Goal: Find specific page/section: Find specific page/section

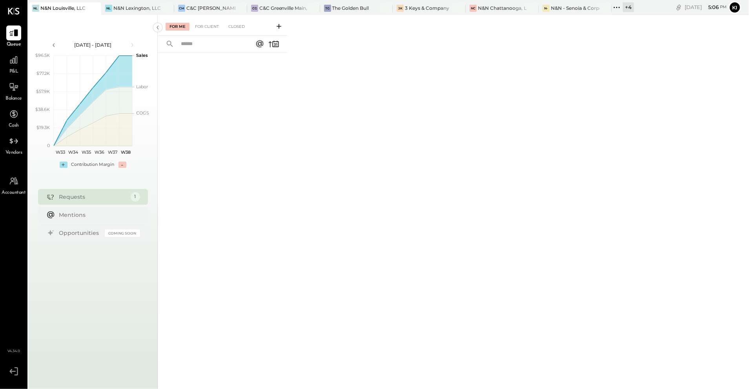
click at [267, 152] on div at bounding box center [222, 210] width 129 height 314
click at [190, 7] on div "C&C [PERSON_NAME] LLC" at bounding box center [210, 8] width 49 height 7
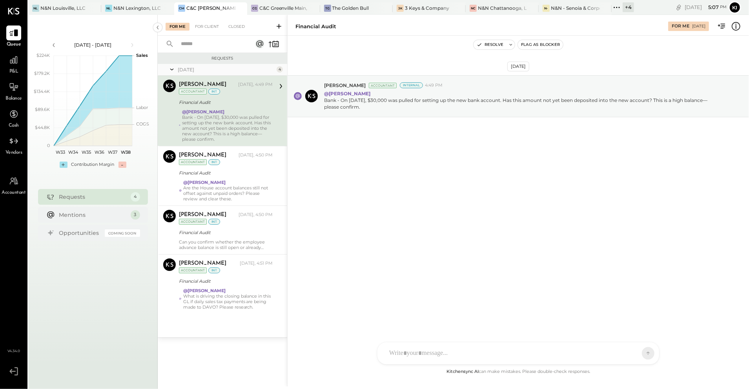
click at [209, 31] on div "For Me For Client Closed" at bounding box center [222, 25] width 129 height 21
click at [209, 29] on div "For Client" at bounding box center [207, 27] width 32 height 8
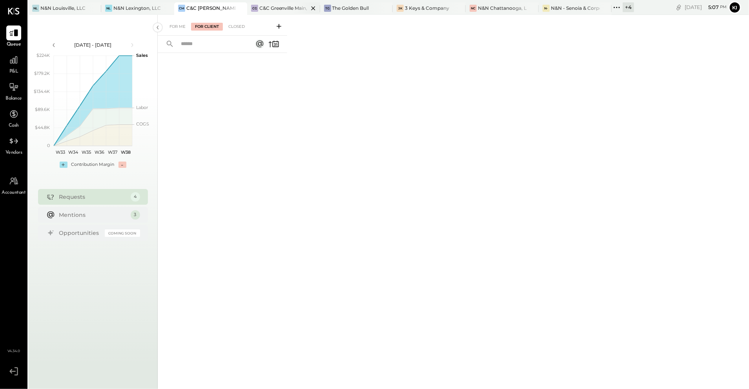
click at [281, 9] on div "C&C Greenville Main, LLC" at bounding box center [283, 8] width 49 height 7
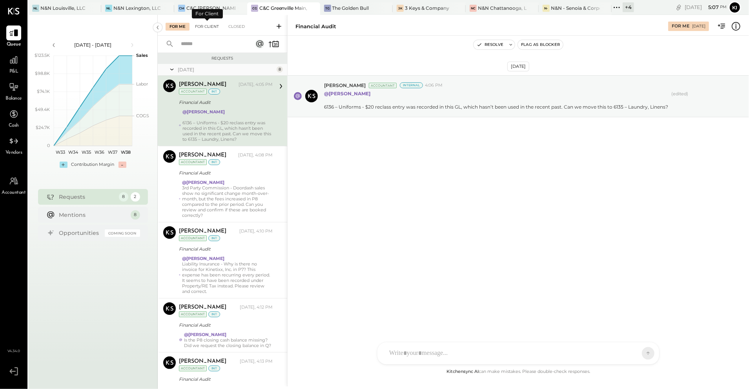
click at [214, 27] on div "For Client" at bounding box center [207, 27] width 32 height 8
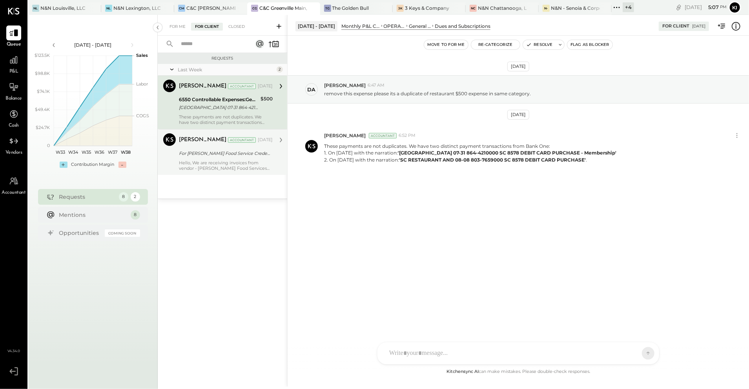
click at [272, 169] on div "Hello, We are receiving invoices from vendor - [PERSON_NAME] Food Services acro…" at bounding box center [226, 165] width 94 height 11
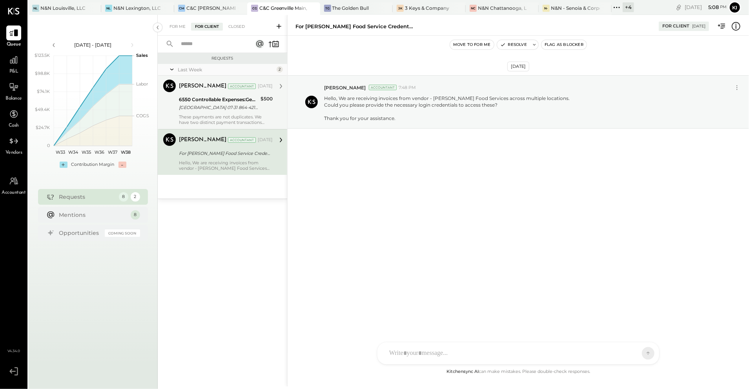
click at [234, 113] on div "[PERSON_NAME] Accountant [DATE] 6550 Controllable Expenses:General & Administra…" at bounding box center [226, 102] width 94 height 45
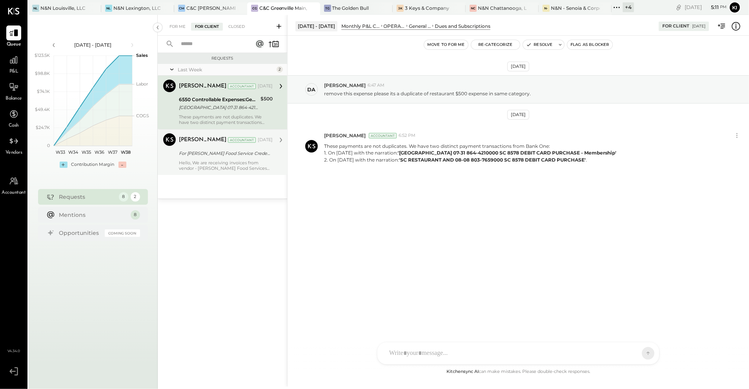
click at [237, 154] on div "For [PERSON_NAME] Food Service Credentials" at bounding box center [224, 153] width 91 height 8
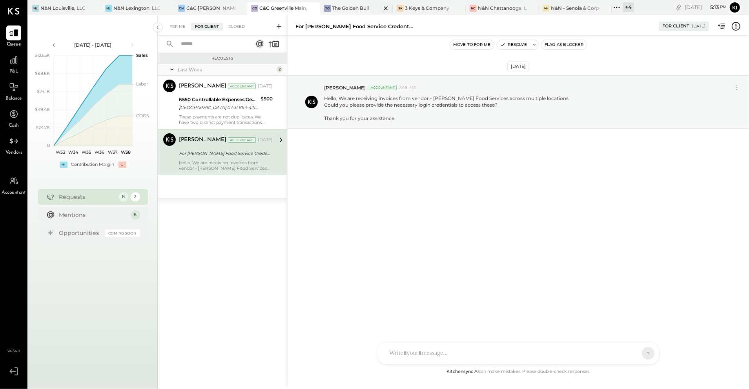
click at [344, 11] on div "The Golden Bull" at bounding box center [350, 8] width 37 height 7
click at [59, 10] on div "N&N Louisville, LLC" at bounding box center [62, 8] width 45 height 7
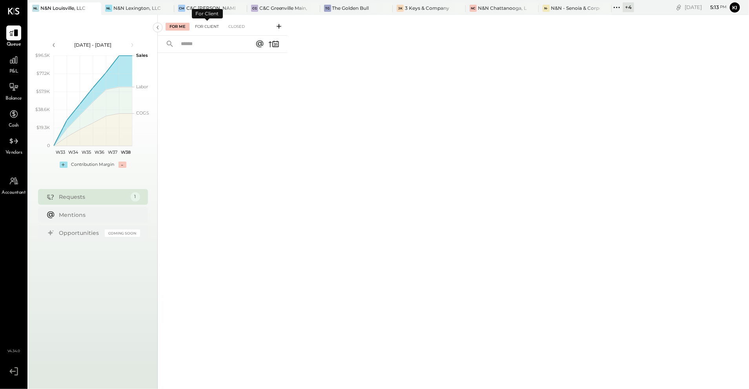
click at [208, 27] on div "For Client" at bounding box center [207, 27] width 32 height 8
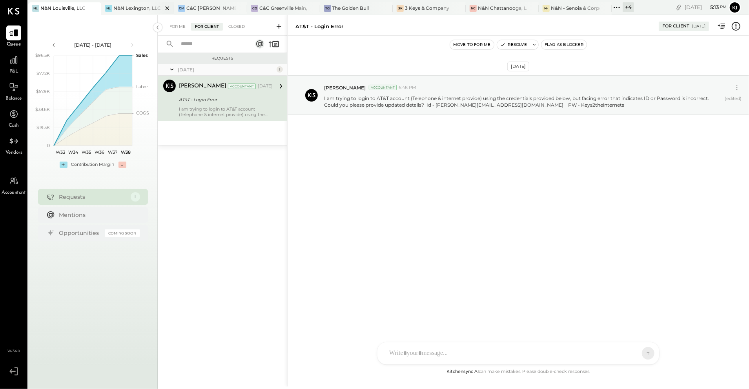
click at [118, 9] on div "N&N Lexington, LLC" at bounding box center [136, 8] width 47 height 7
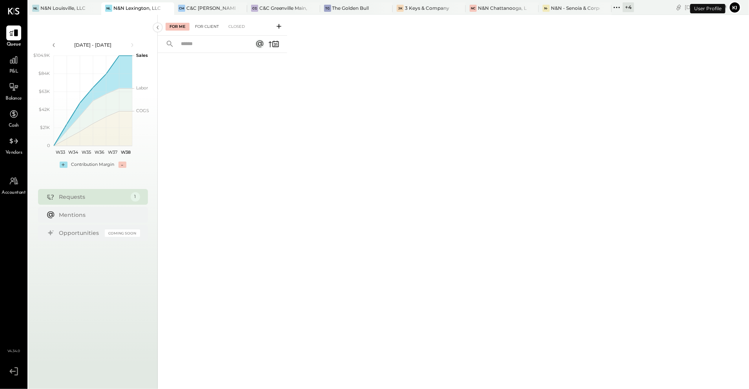
click at [206, 27] on div "For Client" at bounding box center [207, 27] width 32 height 8
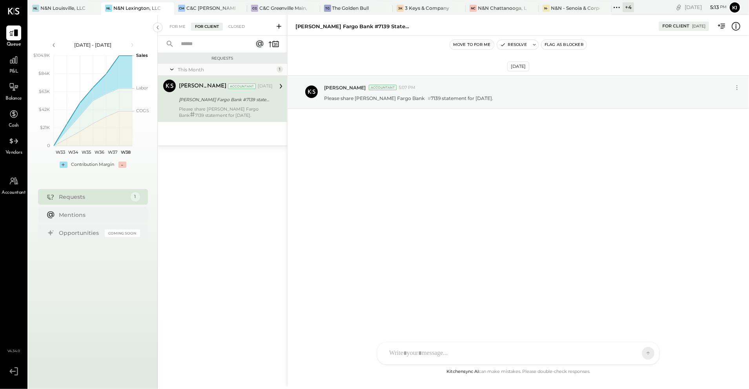
click at [198, 104] on div "[PERSON_NAME] Fargo Bank #7139 statement for [DATE]." at bounding box center [224, 100] width 91 height 8
click at [435, 10] on div "3 Keys & Company" at bounding box center [427, 8] width 44 height 7
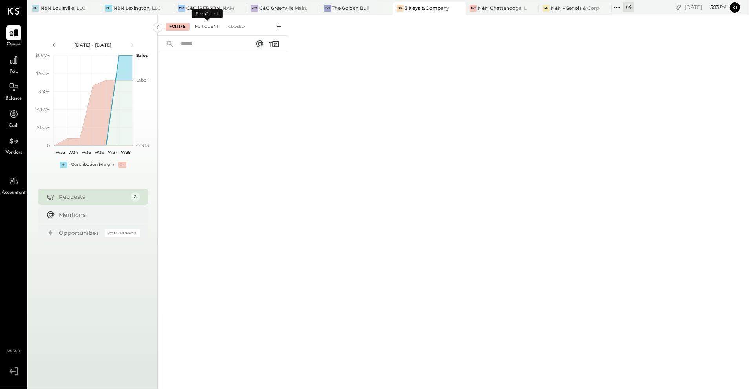
click at [206, 24] on div "For Client" at bounding box center [207, 27] width 32 height 8
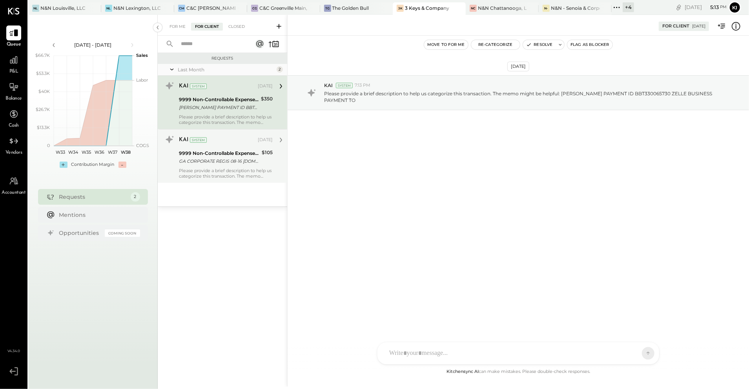
click at [221, 157] on div "GA CORPORATE REGIS 08-16 [DOMAIN_NAME] GA 3745 DEBIT CARD PURCHASE" at bounding box center [219, 161] width 80 height 8
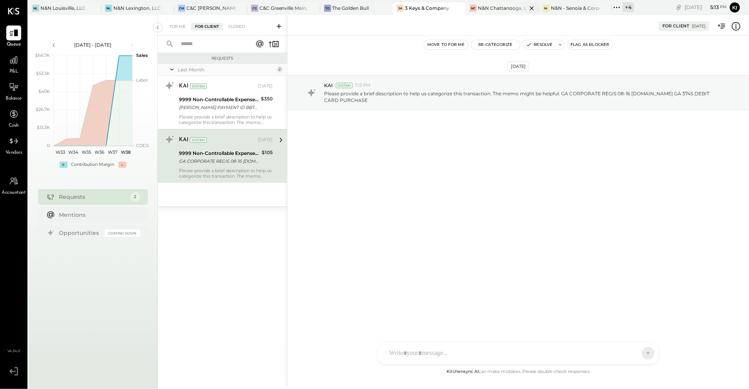
click at [509, 5] on div "N&N Chattanooga, LLC" at bounding box center [502, 8] width 49 height 7
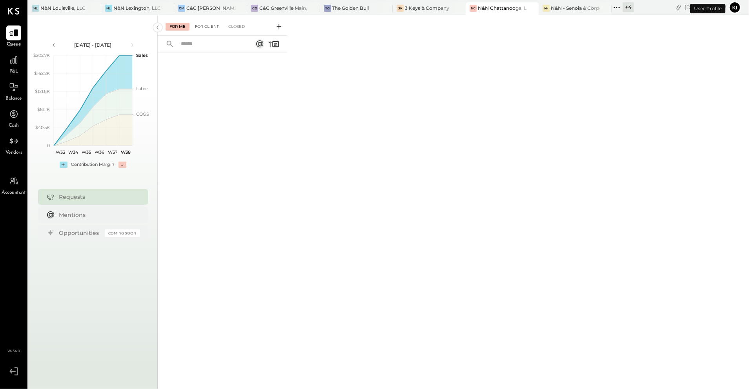
click at [214, 24] on div "For Client" at bounding box center [207, 27] width 32 height 8
click at [540, 8] on div "N- N&N - Senoia & Corporate" at bounding box center [568, 8] width 61 height 7
click at [209, 25] on div "For Client" at bounding box center [207, 27] width 32 height 8
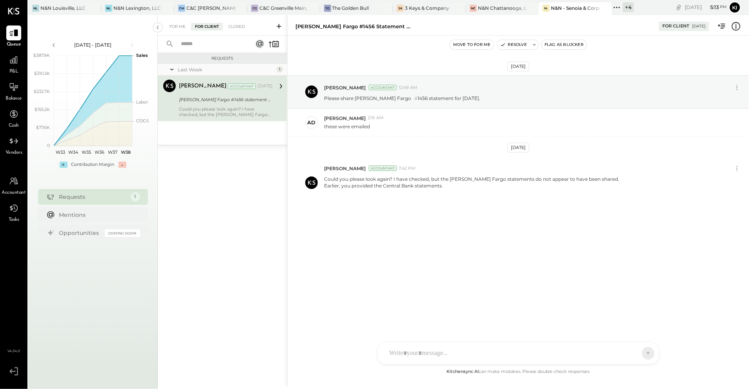
click at [628, 8] on div "+ 4" at bounding box center [627, 7] width 11 height 10
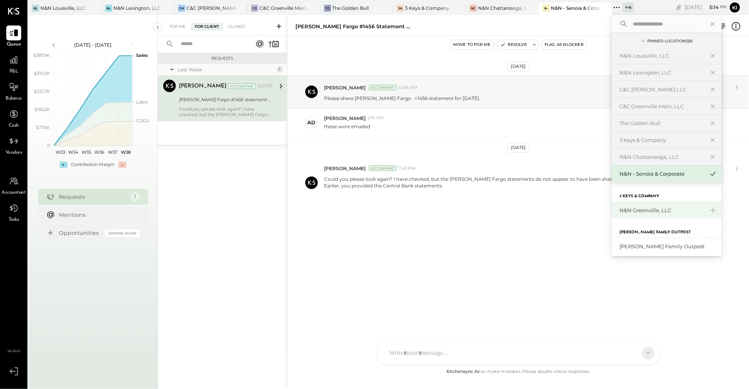
click at [657, 207] on div "N&N Greenville, LLC" at bounding box center [666, 210] width 110 height 16
click at [653, 212] on div "N&N Greenville, LLC" at bounding box center [661, 210] width 85 height 7
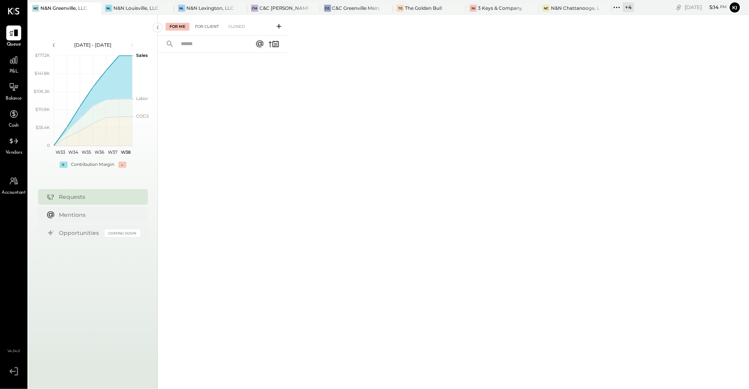
click at [206, 24] on div "For Client" at bounding box center [207, 27] width 32 height 8
click at [149, 8] on div at bounding box center [160, 7] width 27 height 11
click at [206, 29] on div "For Client" at bounding box center [207, 27] width 32 height 8
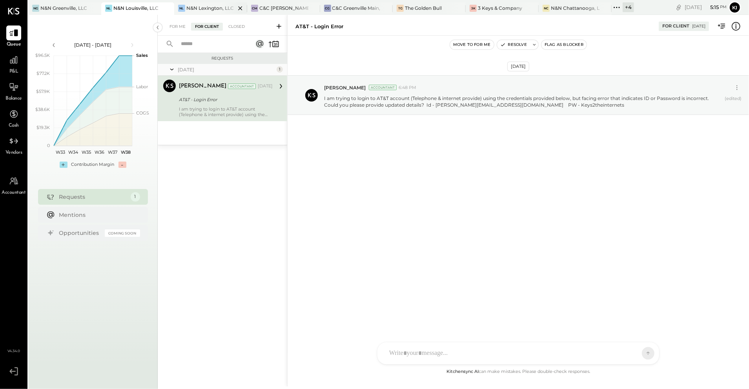
click at [204, 5] on div "N&N Lexington, LLC" at bounding box center [209, 8] width 47 height 7
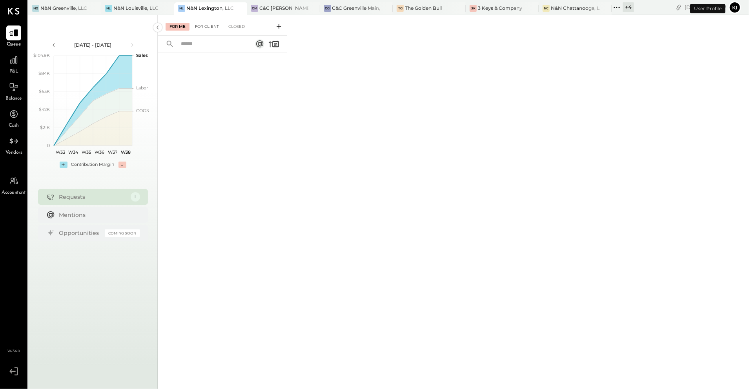
click at [209, 30] on div "For Client" at bounding box center [207, 27] width 32 height 8
